Goal: Information Seeking & Learning: Learn about a topic

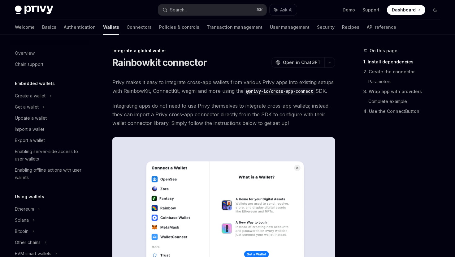
scroll to position [356, 0]
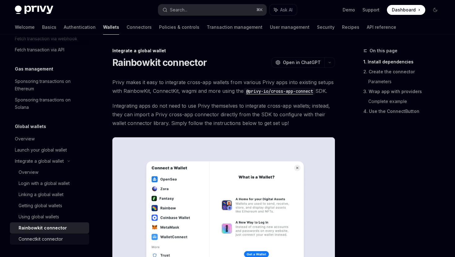
click at [49, 235] on link "Connectkit connector" at bounding box center [49, 238] width 79 height 11
type textarea "*"
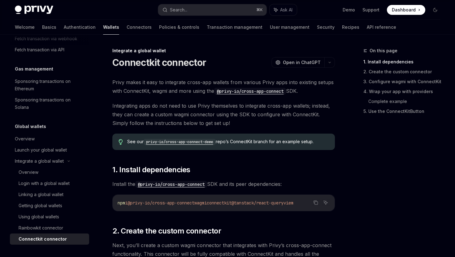
click at [159, 66] on h1 "Connectkit connector" at bounding box center [159, 62] width 94 height 11
click at [153, 65] on h1 "Connectkit connector" at bounding box center [159, 62] width 94 height 11
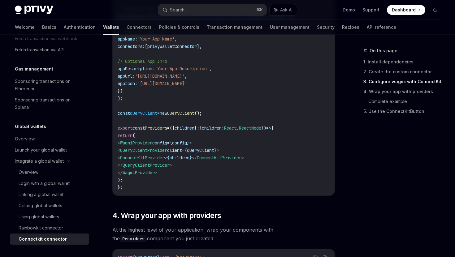
scroll to position [655, 0]
